Goal: Task Accomplishment & Management: Use online tool/utility

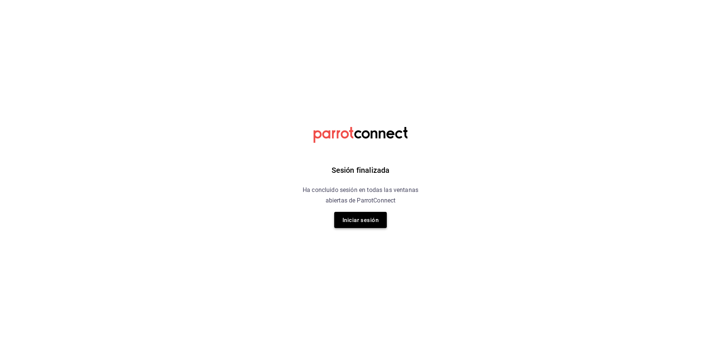
click at [372, 217] on font "Iniciar sesión" at bounding box center [361, 220] width 36 height 7
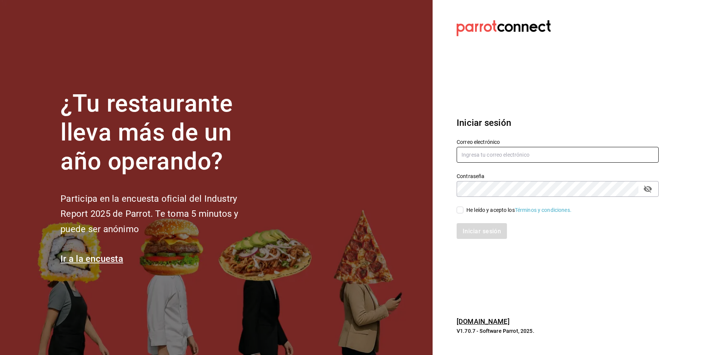
type input "[EMAIL_ADDRESS][DOMAIN_NAME]"
click at [471, 209] on font "He leído y acepto los" at bounding box center [490, 210] width 48 height 6
click at [463, 209] on input "He leído y acepto los Términos y condiciones." at bounding box center [460, 210] width 7 height 7
checkbox input "true"
click at [474, 230] on font "Iniciar sesión" at bounding box center [482, 230] width 38 height 7
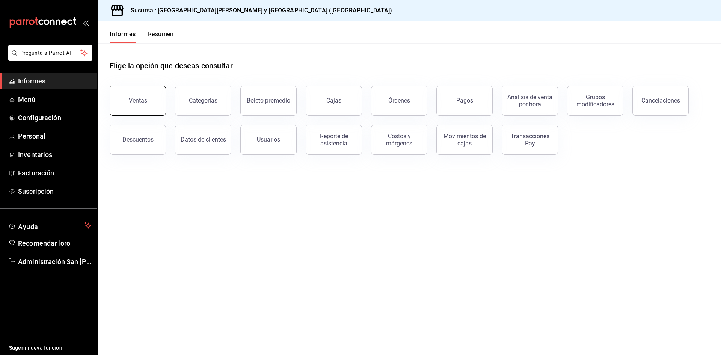
click at [161, 104] on button "Ventas" at bounding box center [138, 101] width 56 height 30
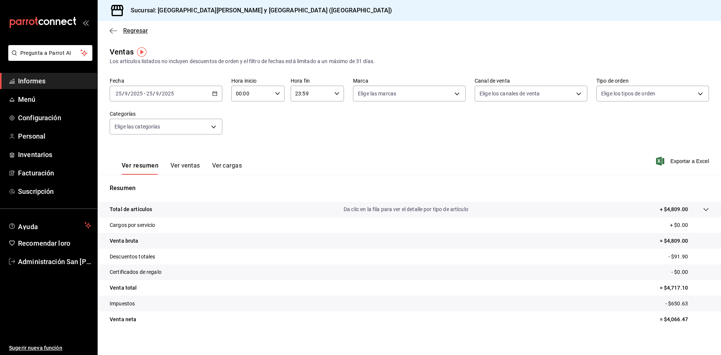
click at [115, 33] on icon "button" at bounding box center [114, 30] width 8 height 7
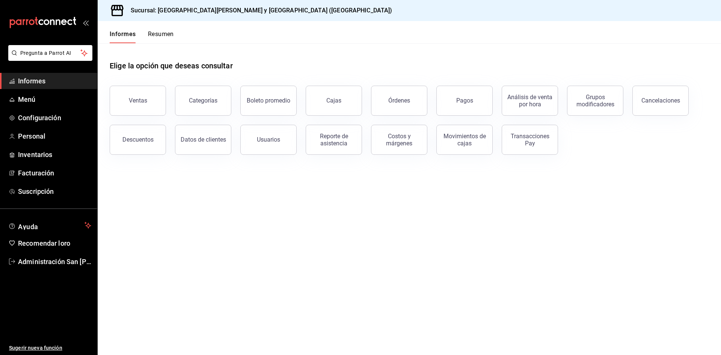
click at [171, 33] on font "Resumen" at bounding box center [161, 33] width 26 height 7
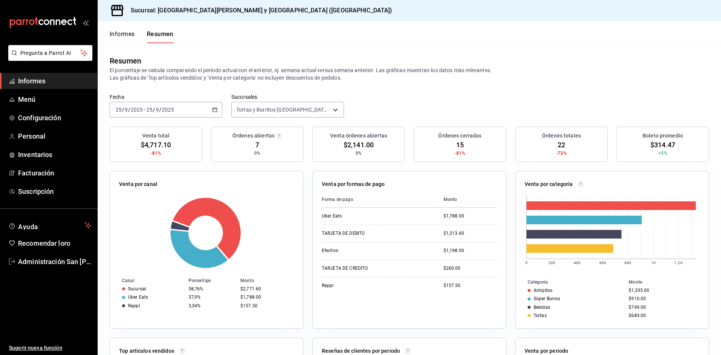
scroll to position [38, 0]
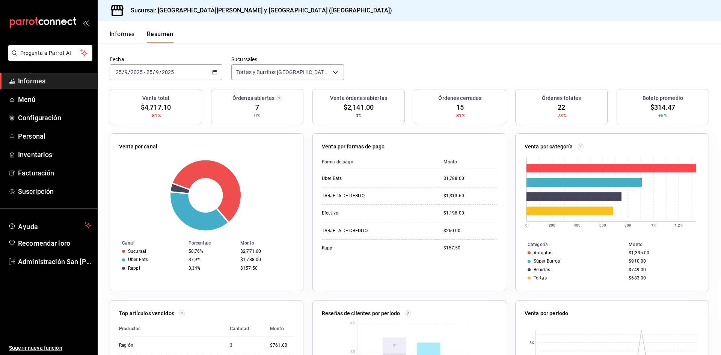
click at [213, 70] on \(Stroke\) "button" at bounding box center [215, 72] width 5 height 4
click at [141, 113] on span "Ayer" at bounding box center [145, 112] width 58 height 8
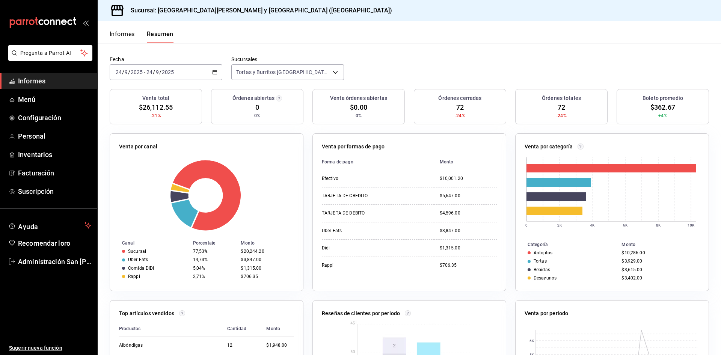
scroll to position [75, 0]
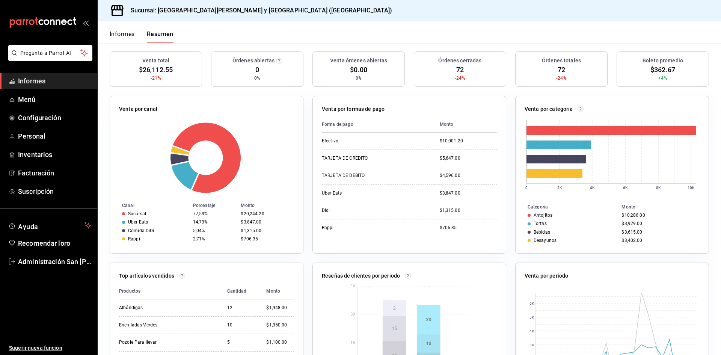
click at [154, 78] on font "-21%" at bounding box center [156, 77] width 11 height 5
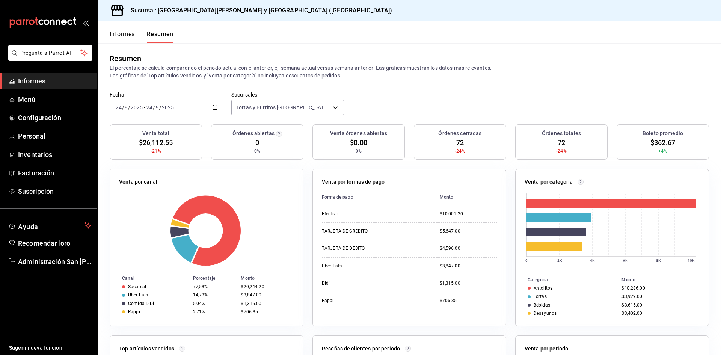
scroll to position [0, 0]
